Goal: Find contact information: Find contact information

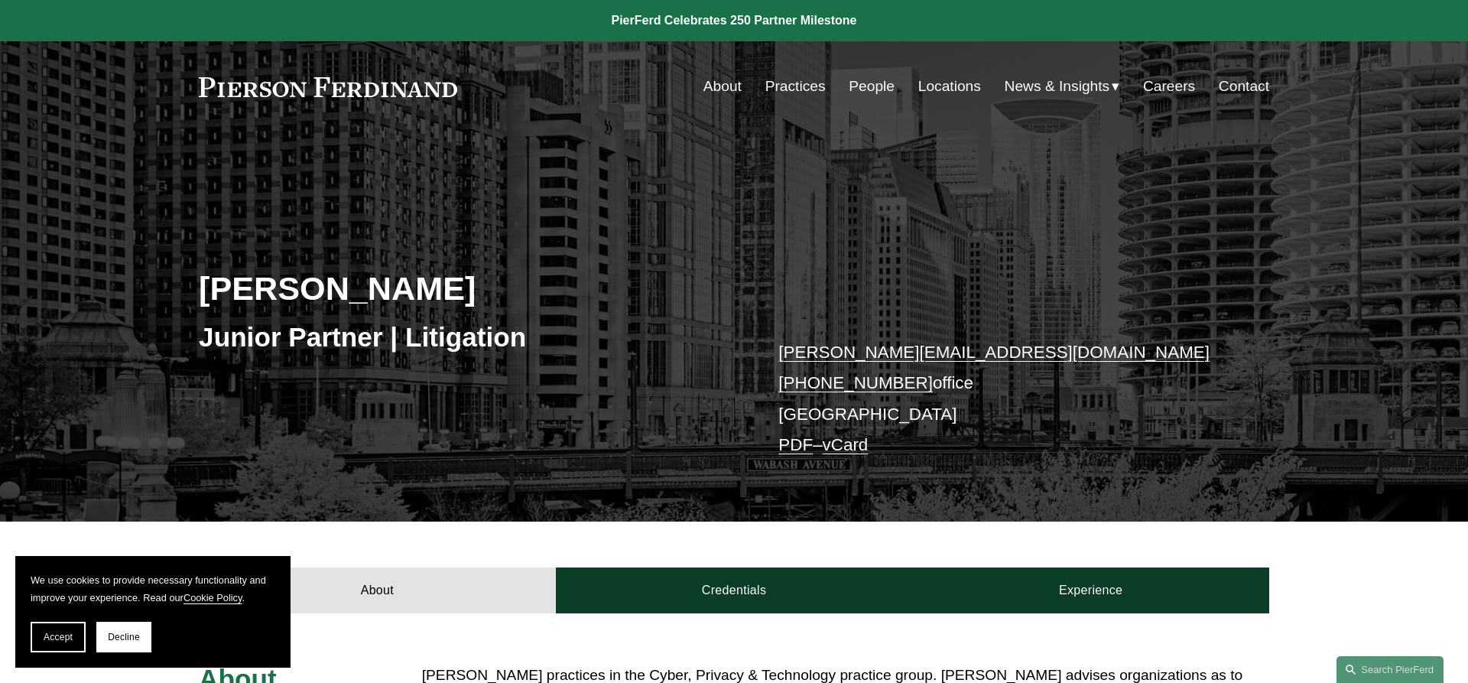
click at [981, 351] on link "kaitlyn.bryniarski@pierferd.com" at bounding box center [993, 352] width 431 height 19
click at [1280, 190] on div "Kaitlyn Bryniarski Junior Partner | Litigation kaitlyn.bryniarski@pierferd.com …" at bounding box center [734, 348] width 1468 height 345
click at [957, 88] on link "Locations" at bounding box center [949, 86] width 63 height 29
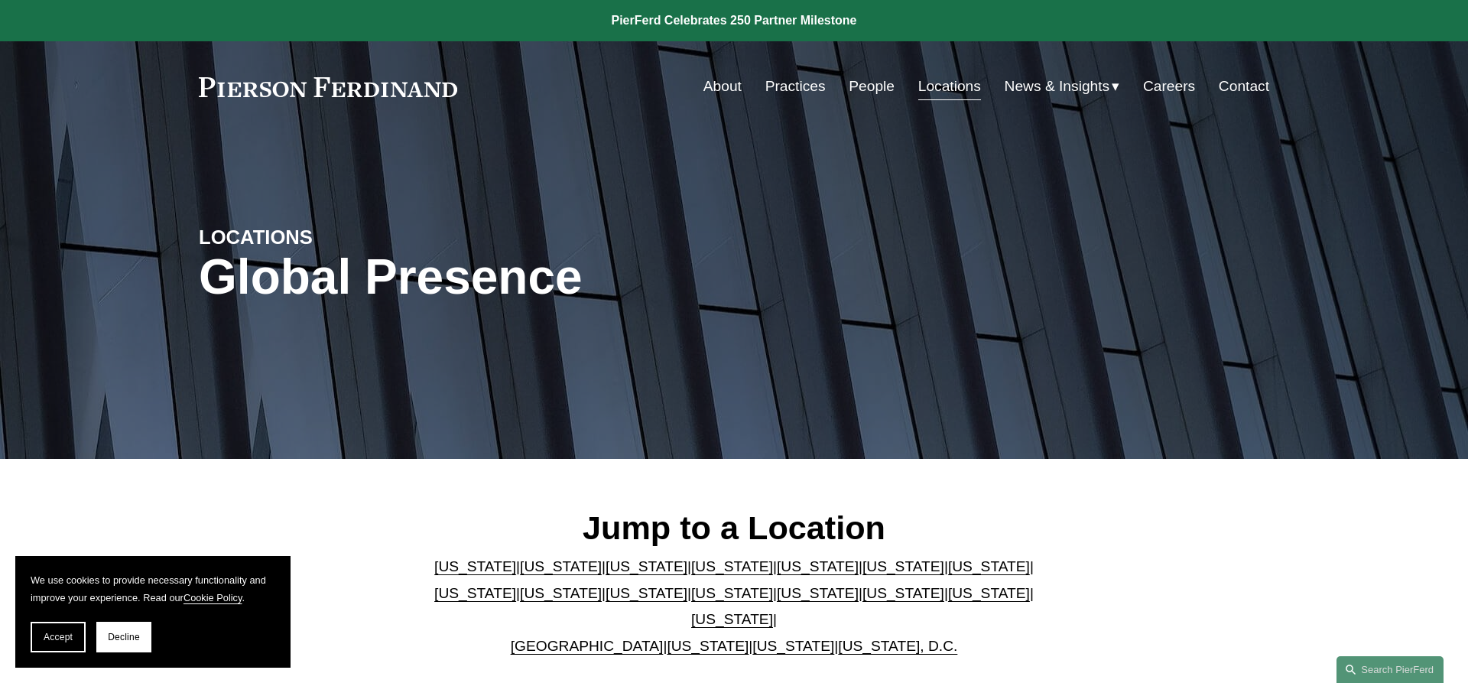
click at [948, 571] on link "[US_STATE]" at bounding box center [989, 566] width 82 height 16
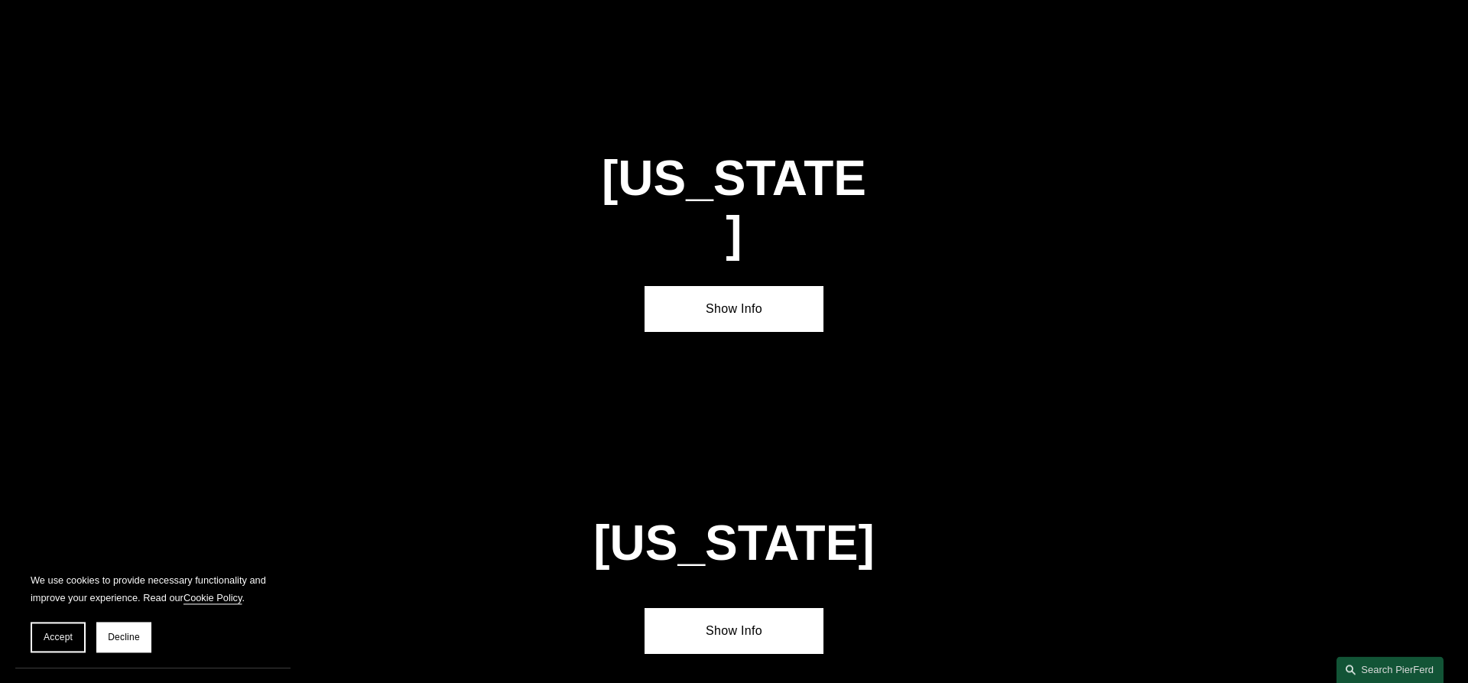
scroll to position [2627, 0]
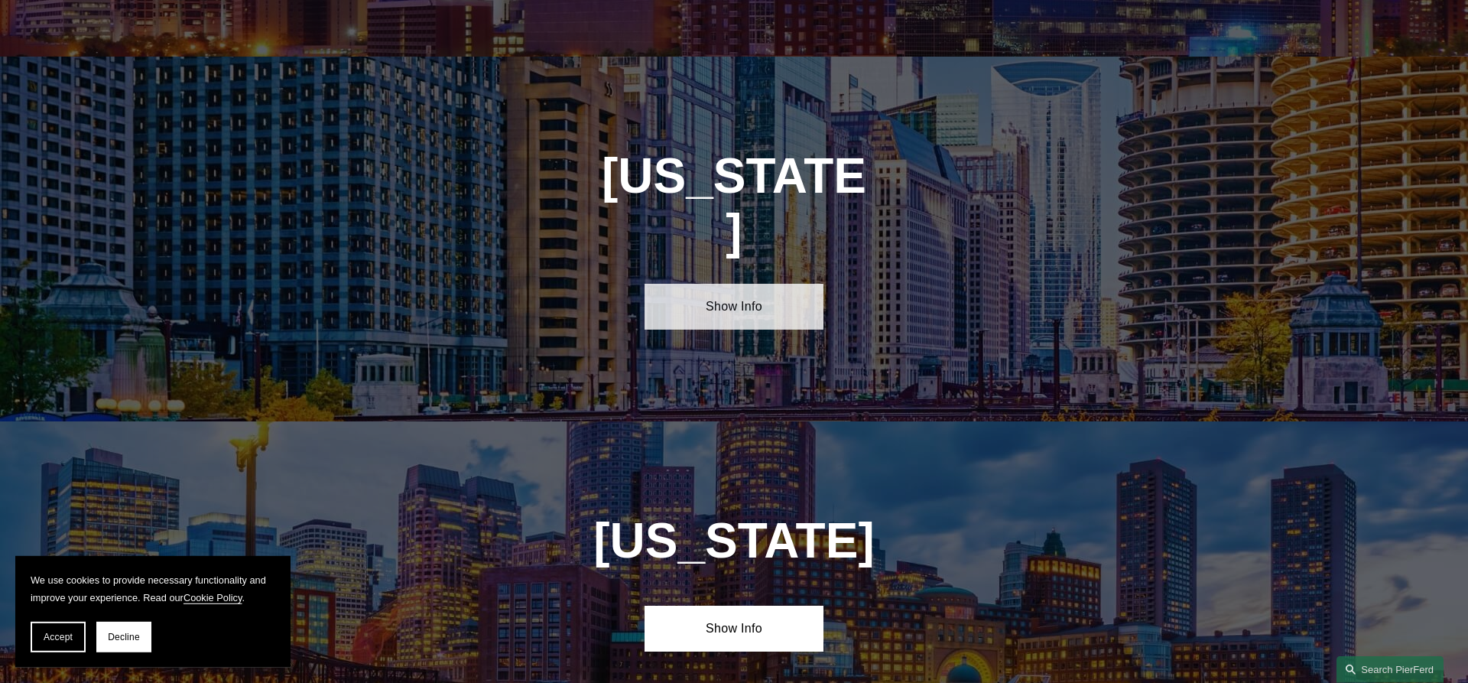
click at [725, 284] on link "Show Info" at bounding box center [734, 307] width 178 height 46
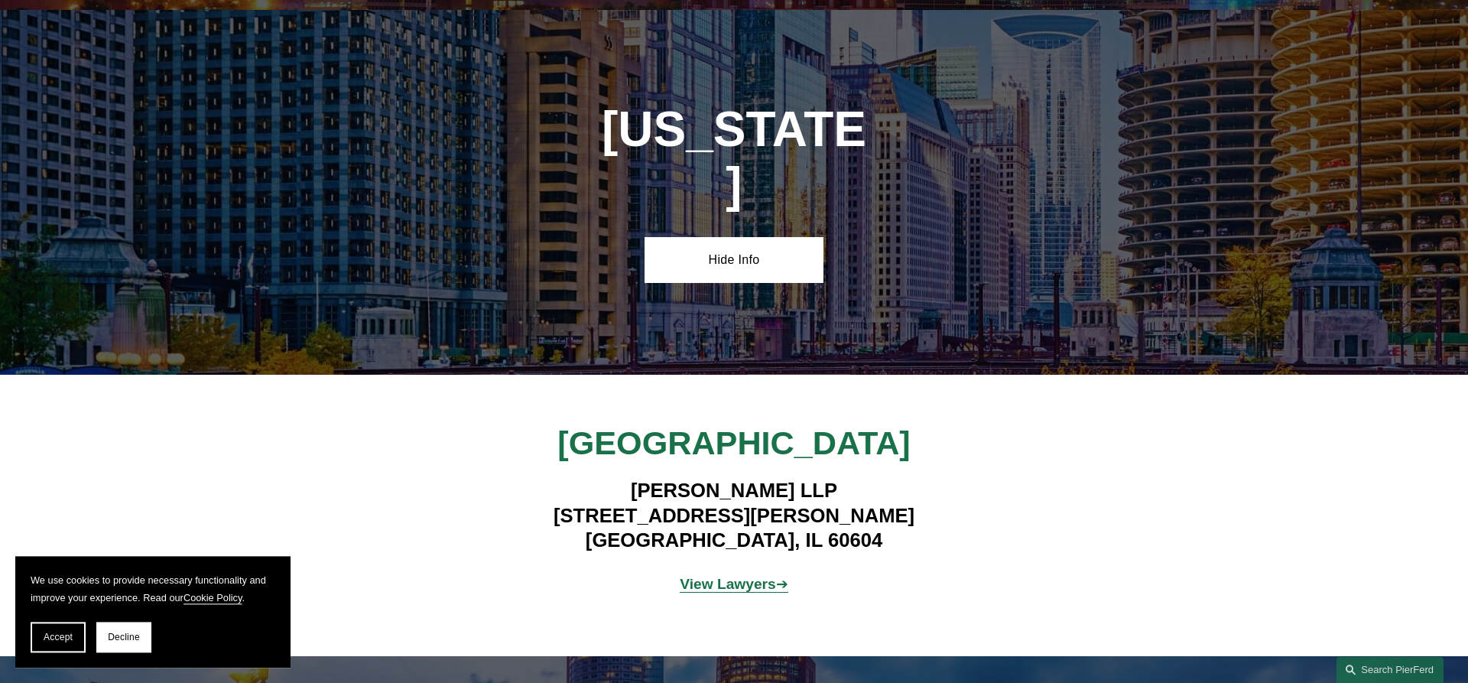
scroll to position [2705, 0]
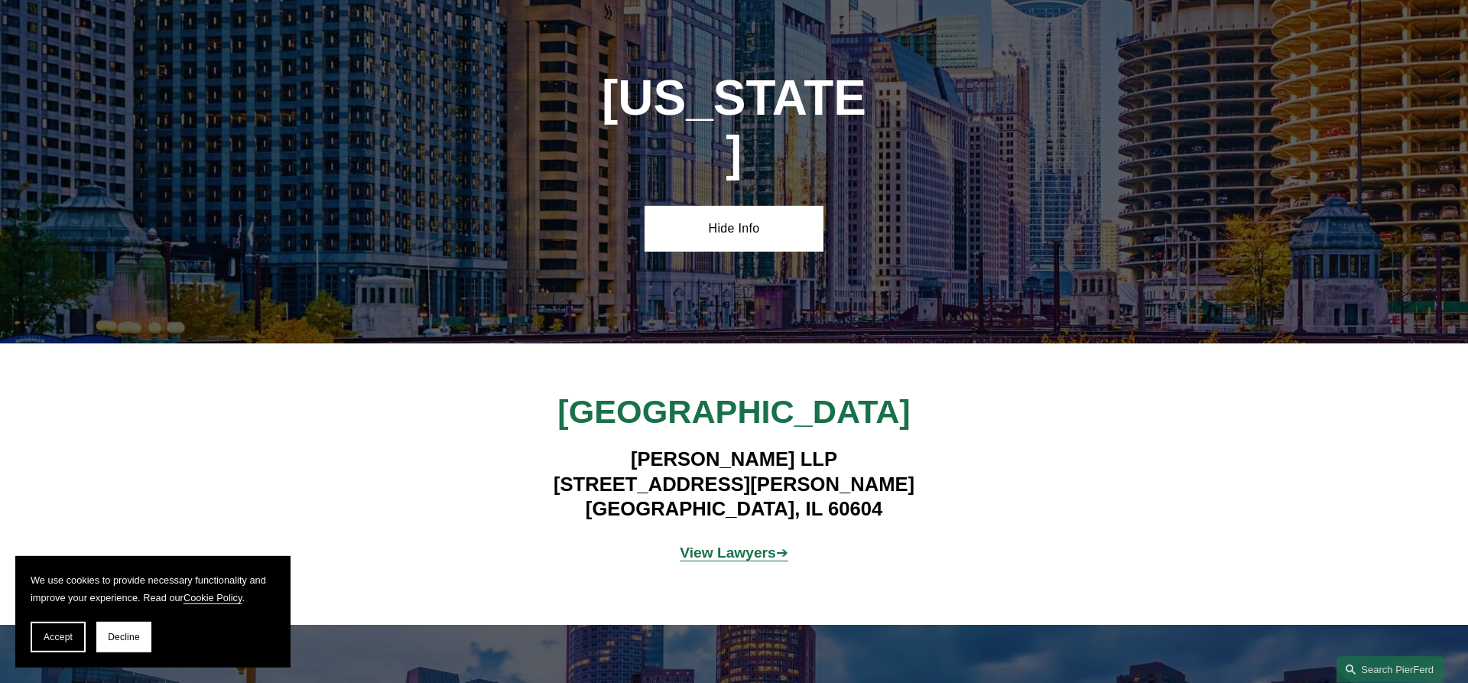
click at [764, 544] on strong "View Lawyers" at bounding box center [728, 552] width 96 height 16
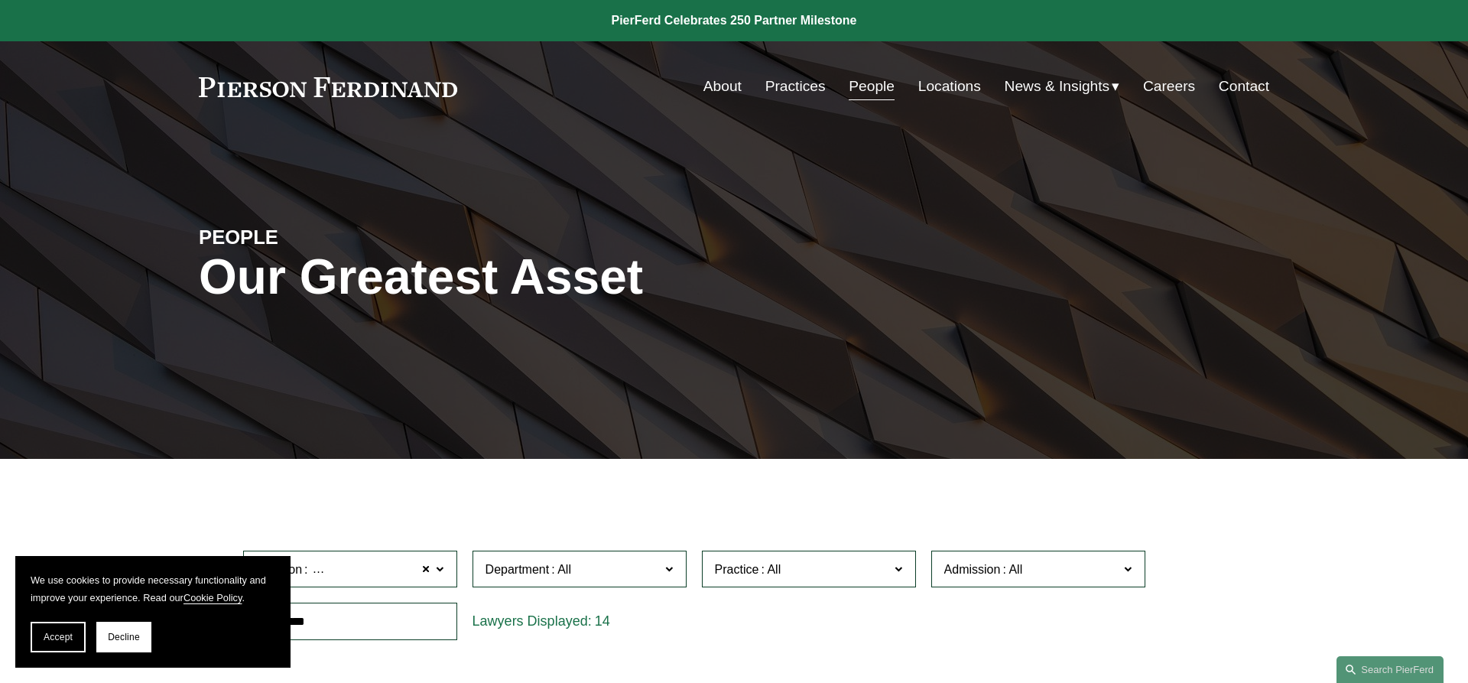
scroll to position [312, 0]
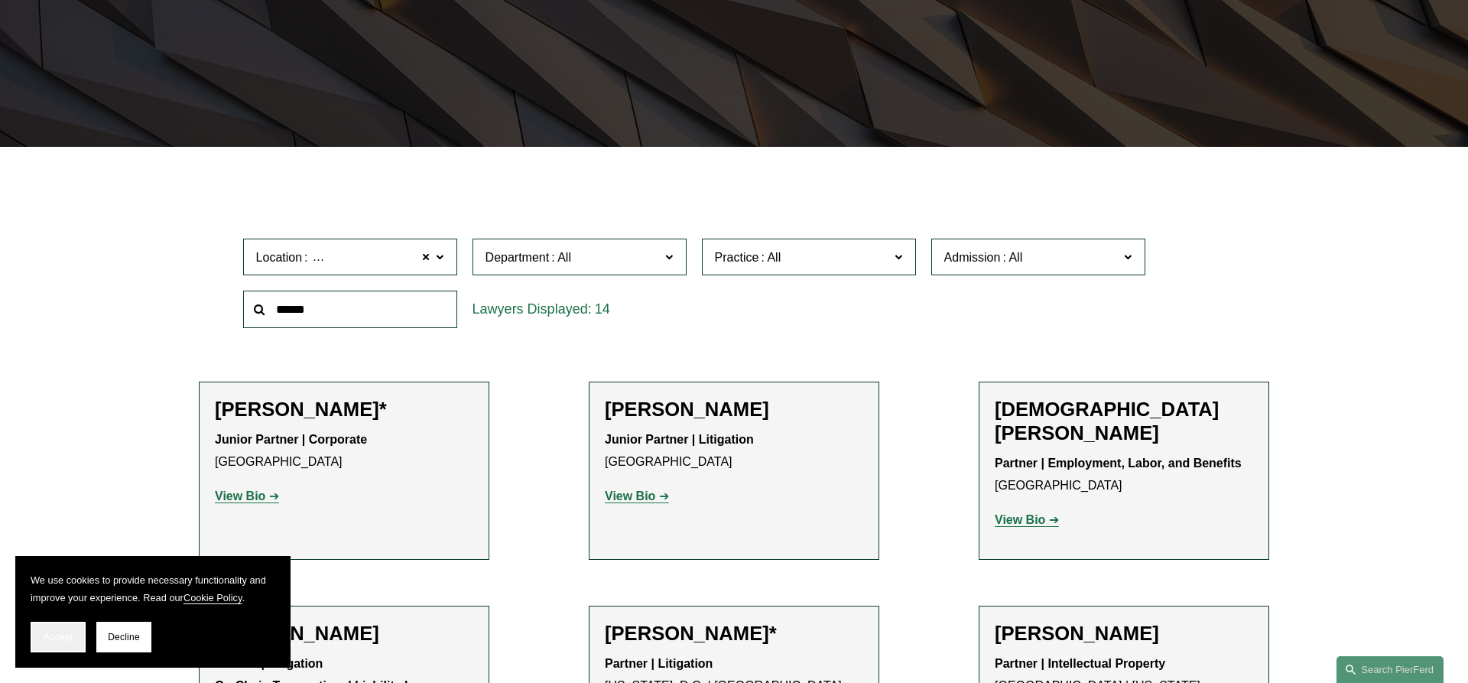
click at [69, 646] on button "Accept" at bounding box center [58, 637] width 55 height 31
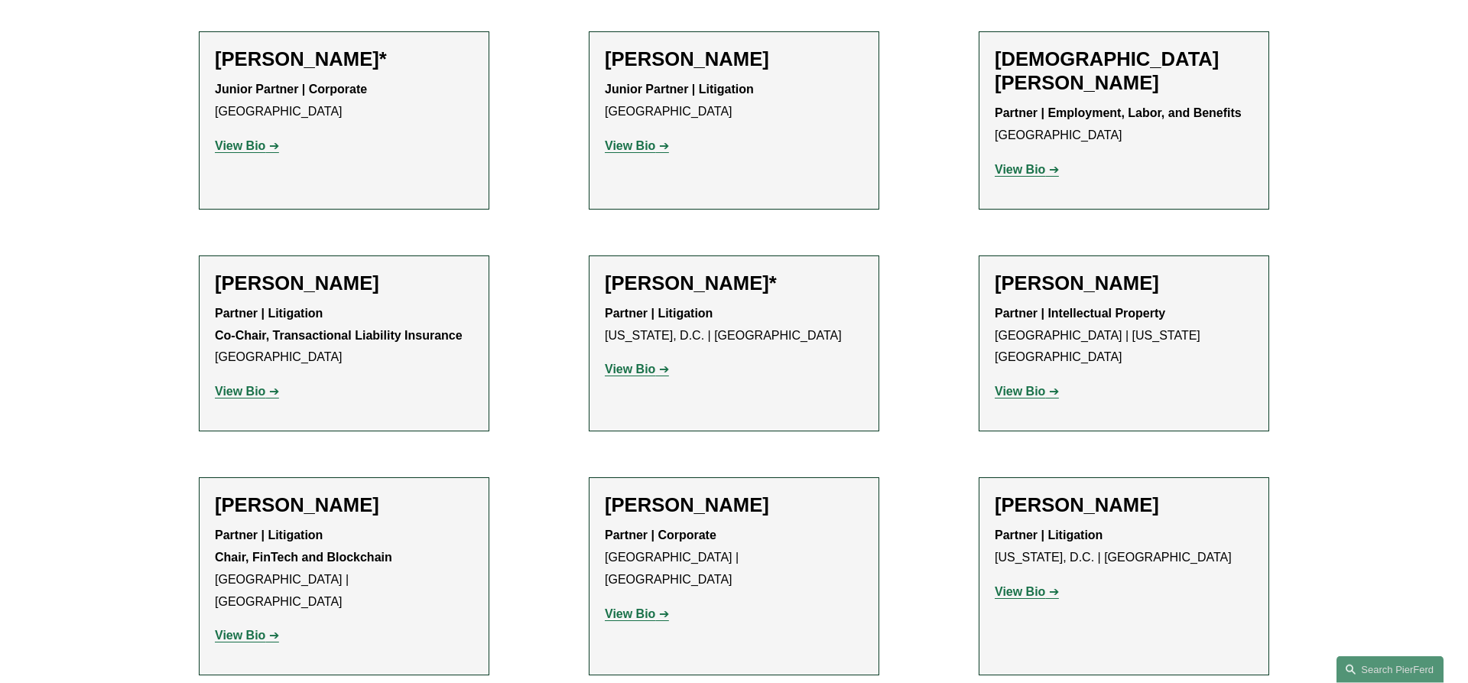
scroll to position [546, 0]
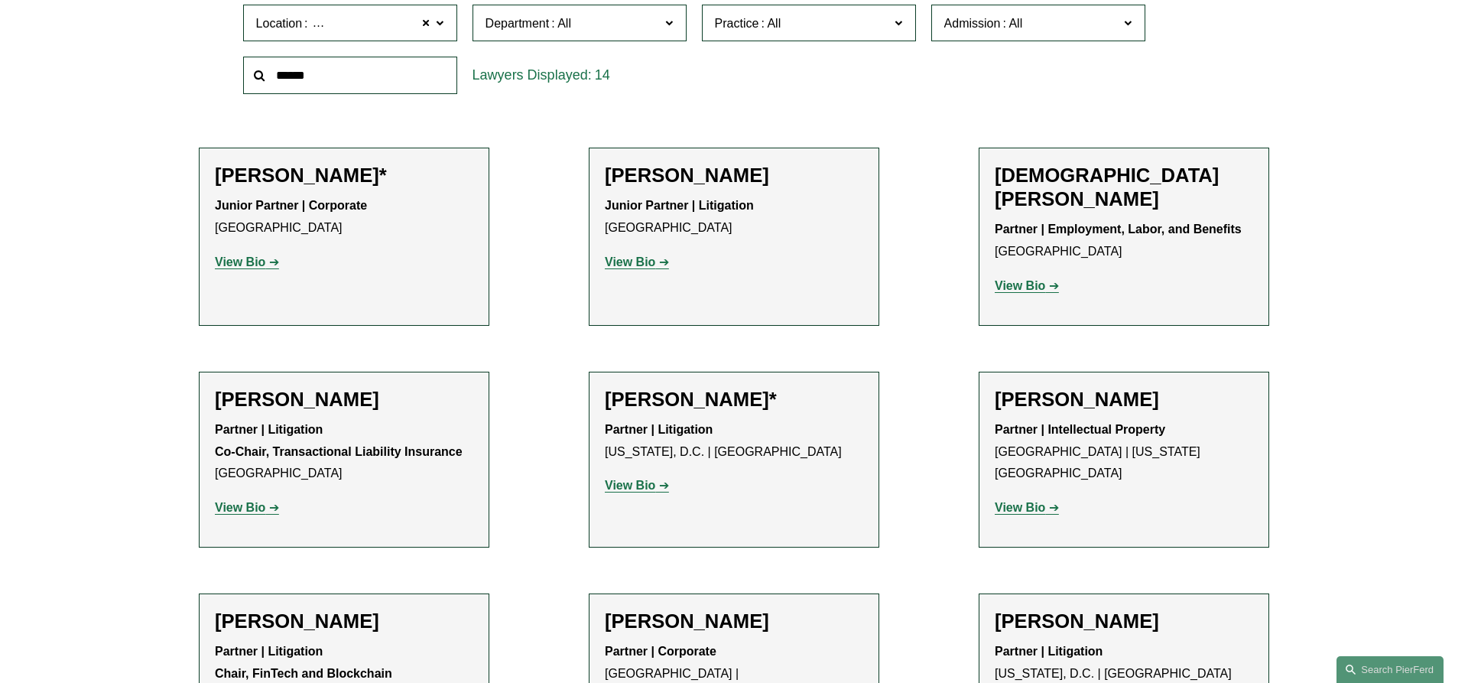
click at [651, 268] on strong "View Bio" at bounding box center [630, 261] width 50 height 13
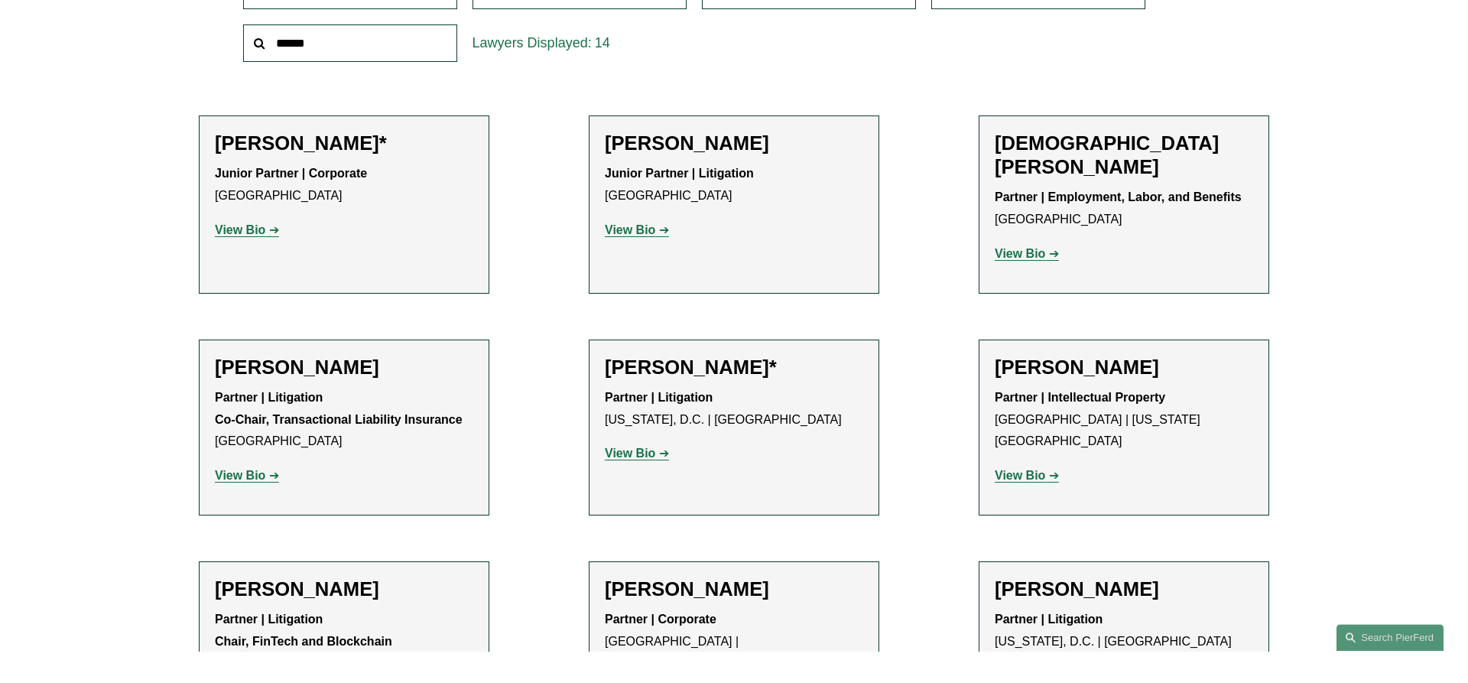
scroll to position [578, 0]
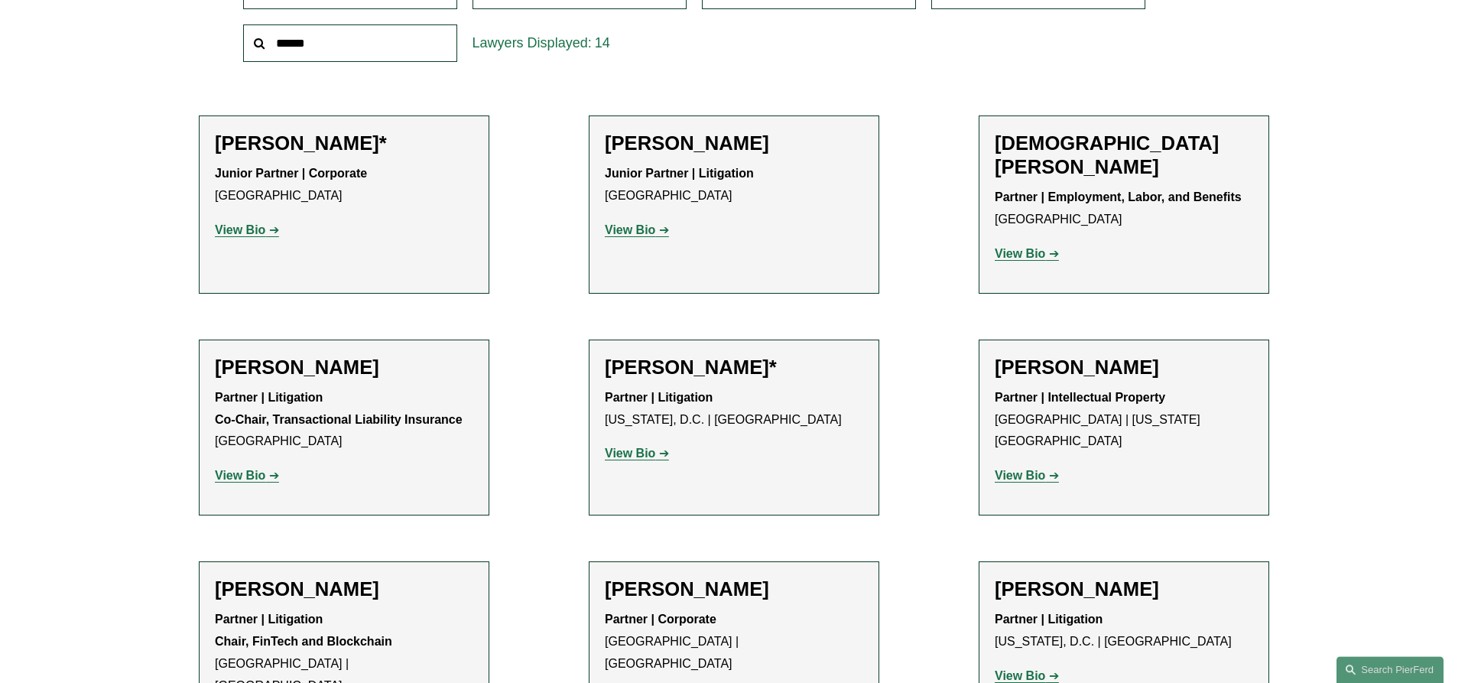
click at [633, 447] on strong "View Bio" at bounding box center [630, 453] width 50 height 13
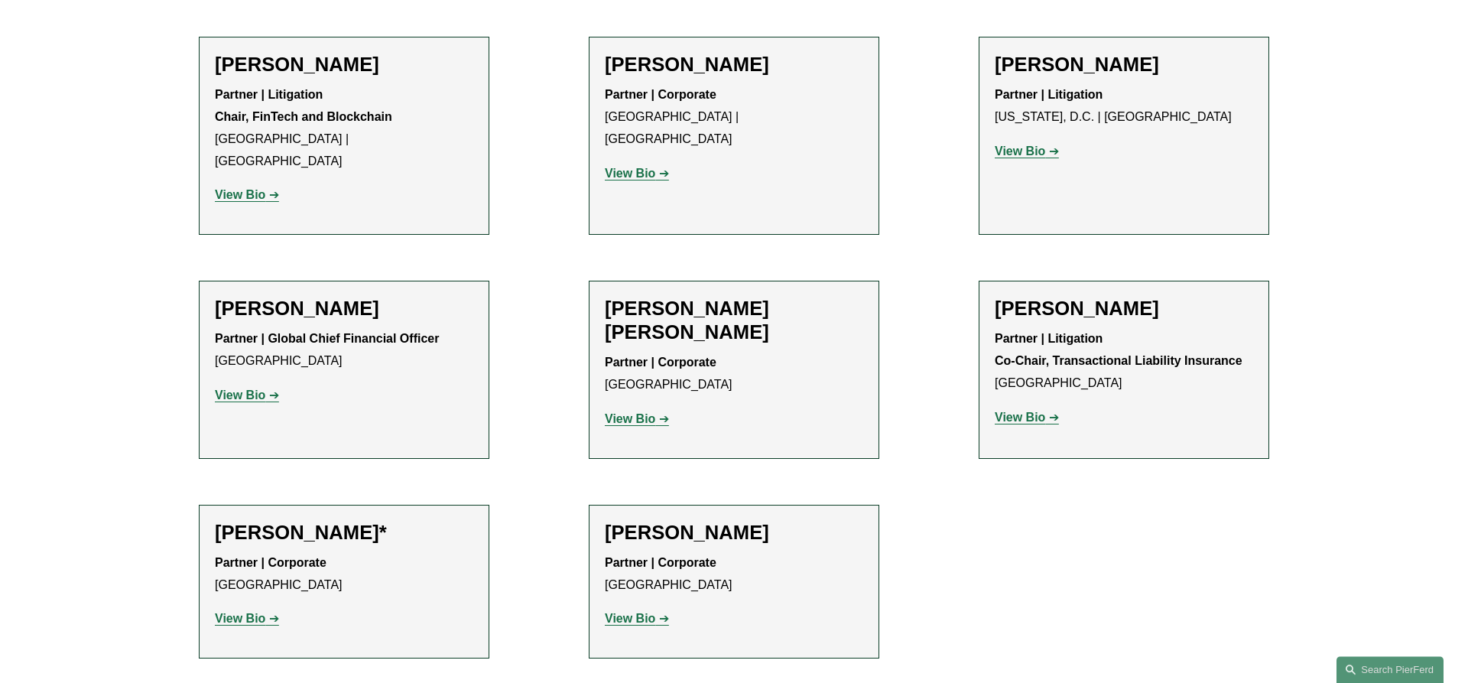
scroll to position [968, 0]
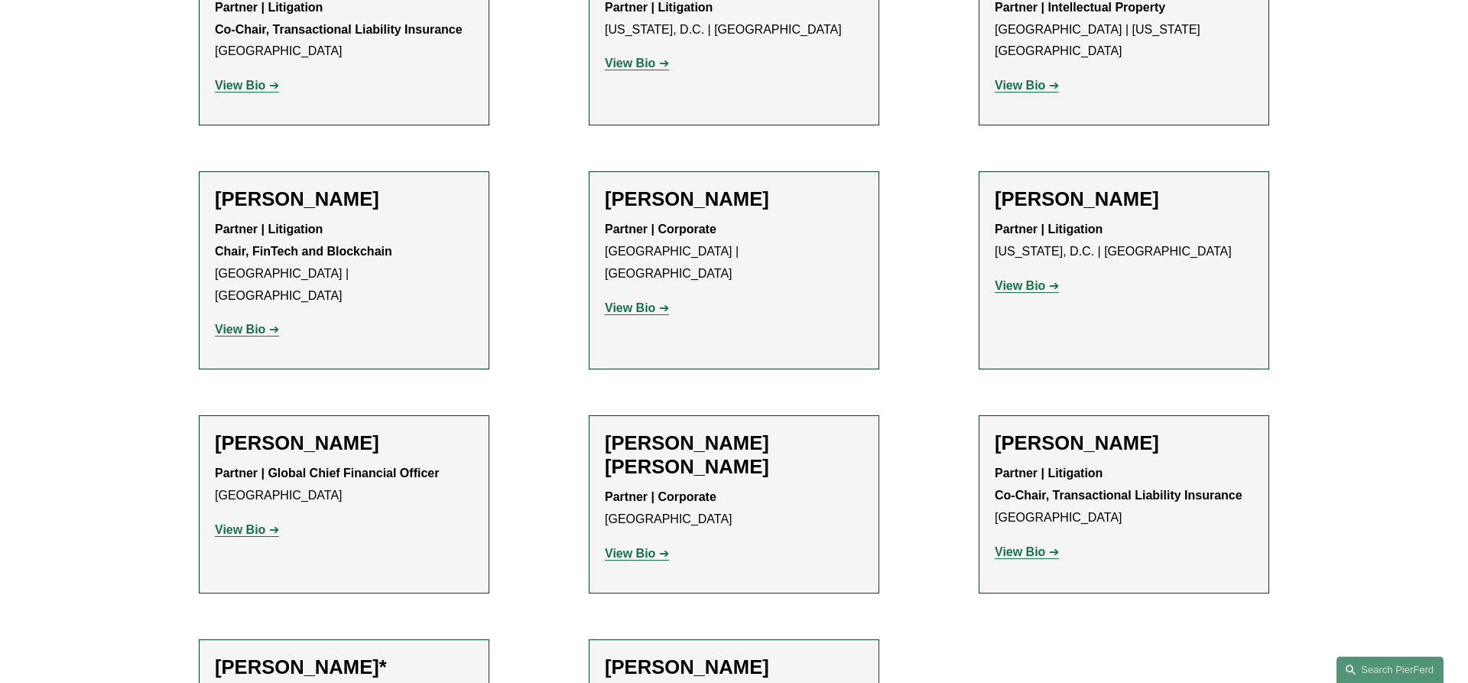
click at [267, 323] on link "View Bio" at bounding box center [247, 329] width 64 height 13
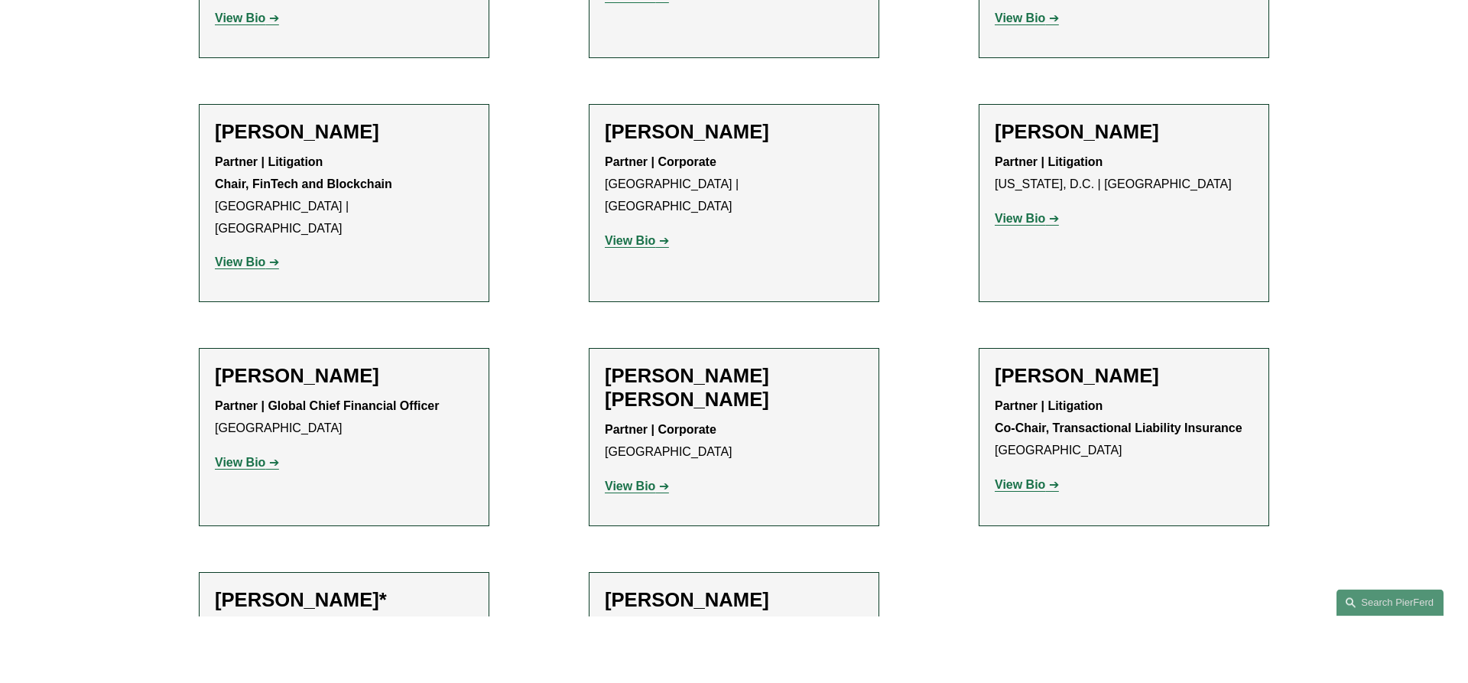
scroll to position [1035, 0]
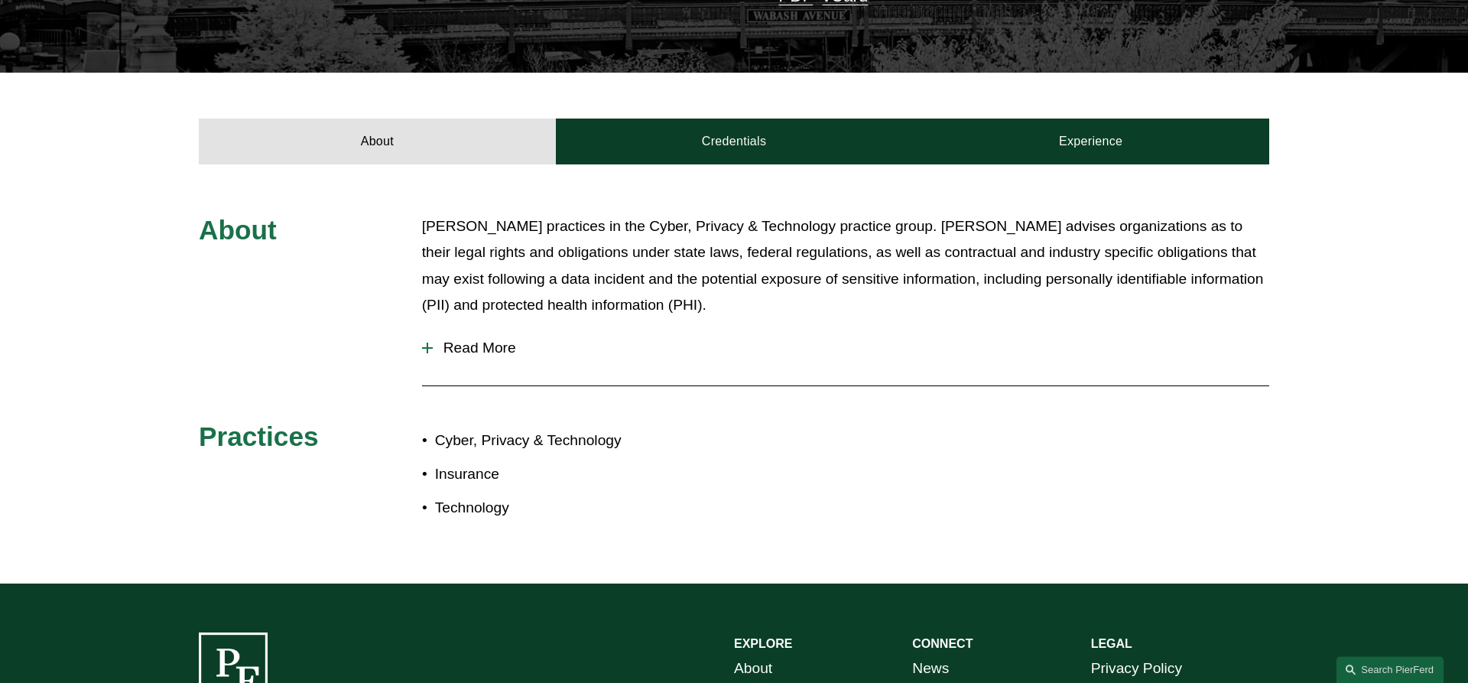
scroll to position [468, 0]
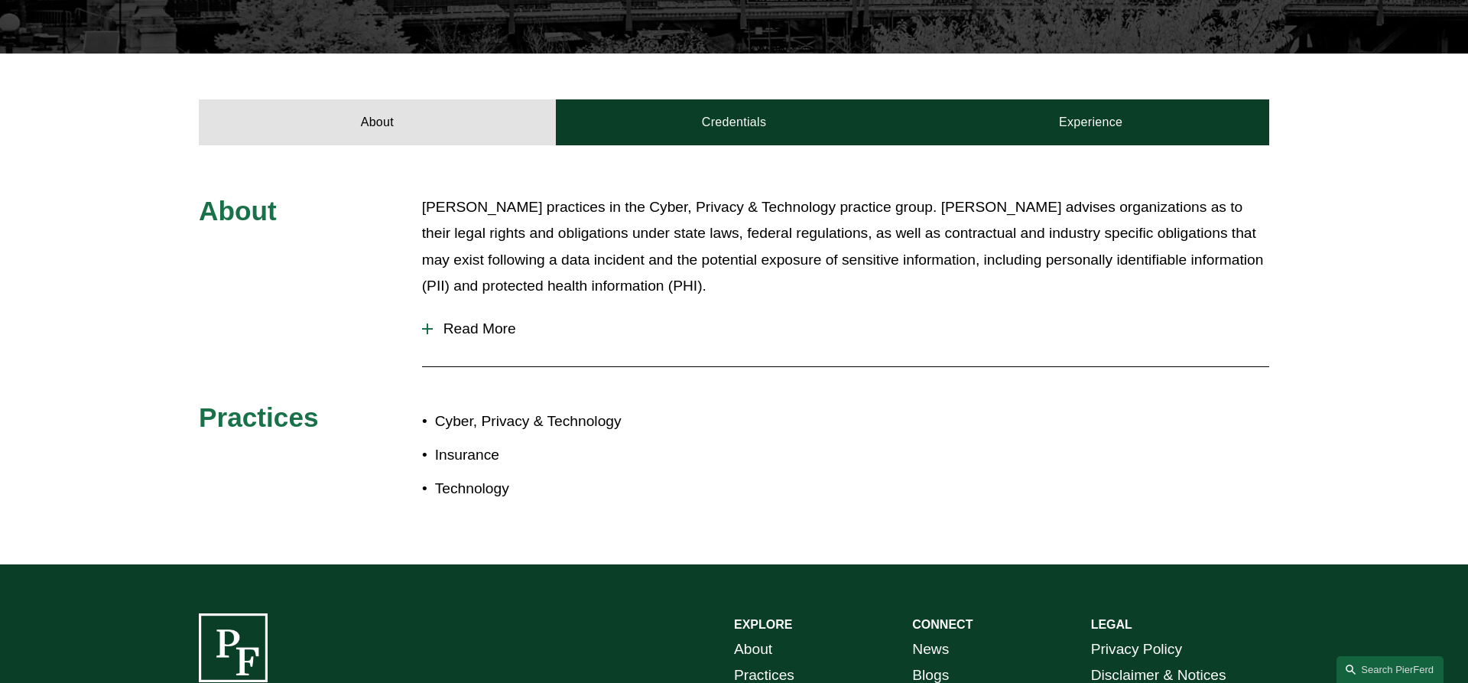
click at [511, 427] on p "Cyber, Privacy & Technology" at bounding box center [584, 421] width 299 height 27
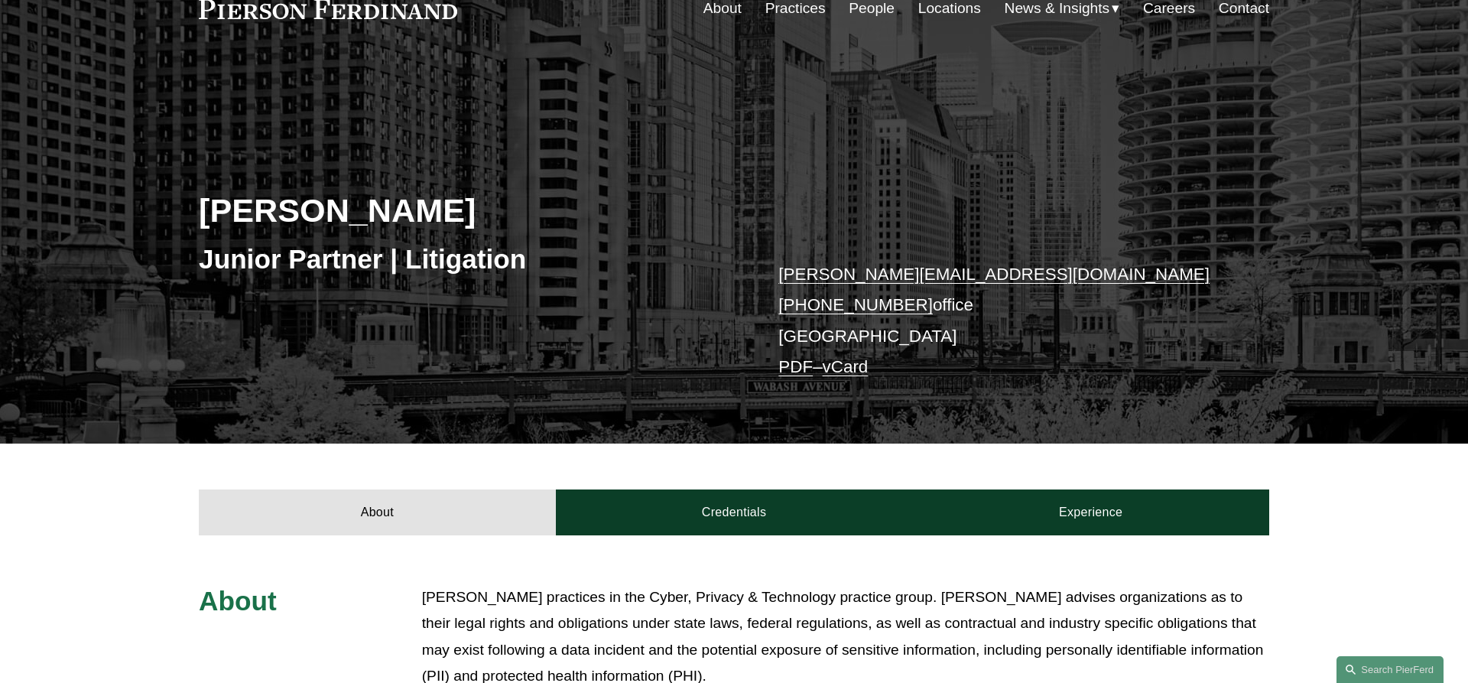
scroll to position [0, 0]
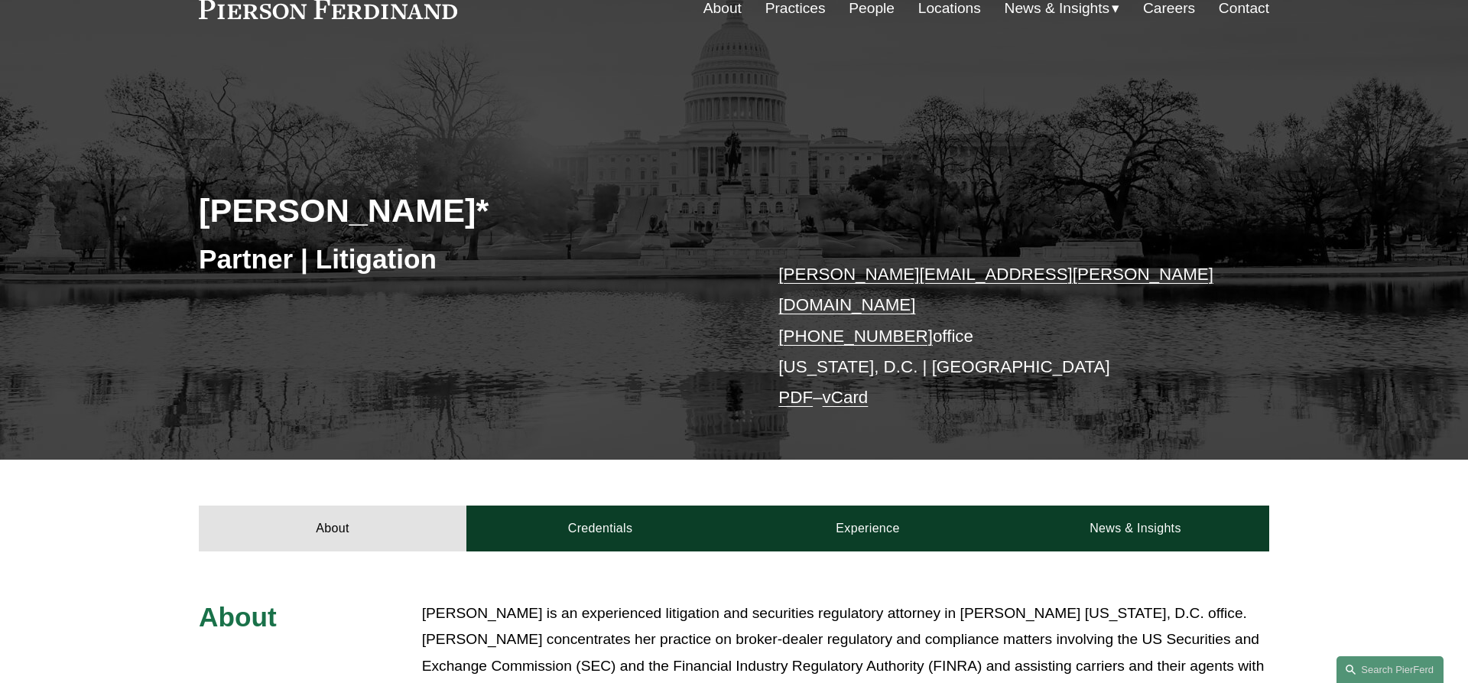
scroll to position [156, 0]
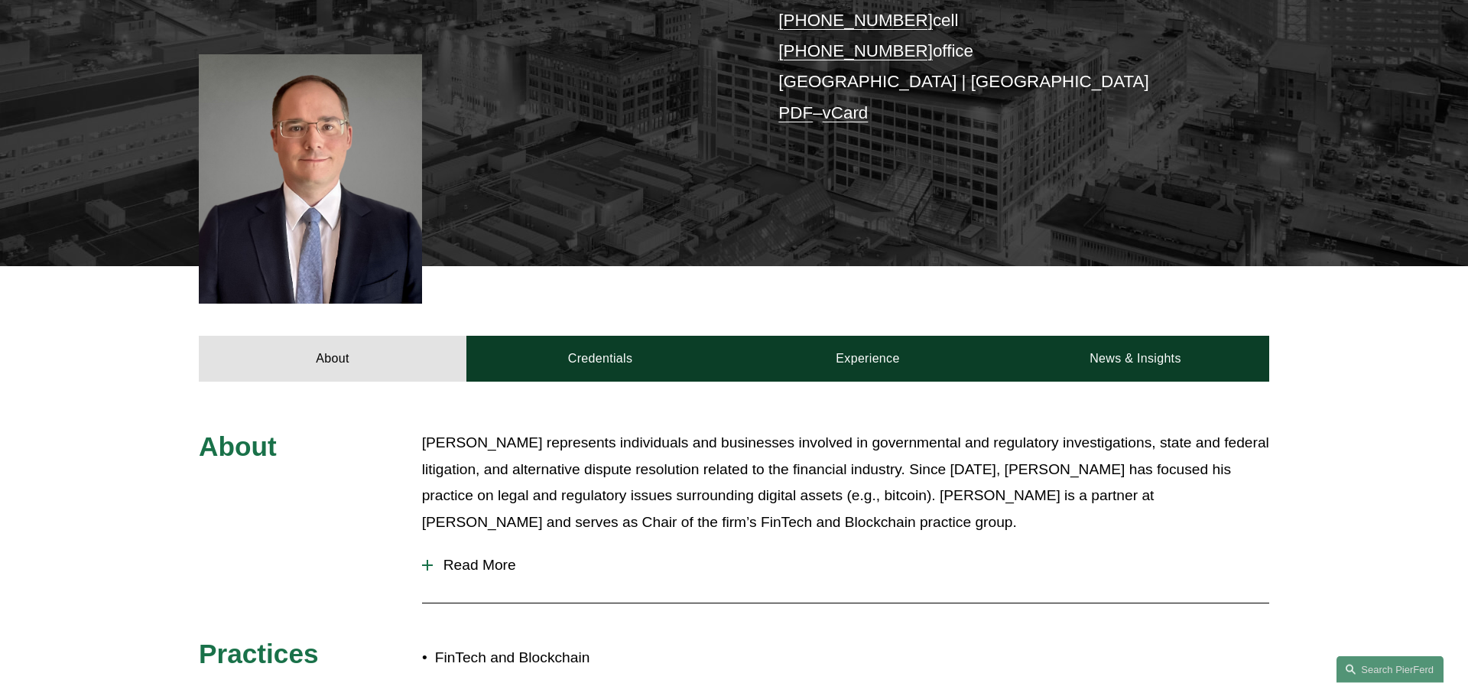
scroll to position [468, 0]
